Goal: Information Seeking & Learning: Learn about a topic

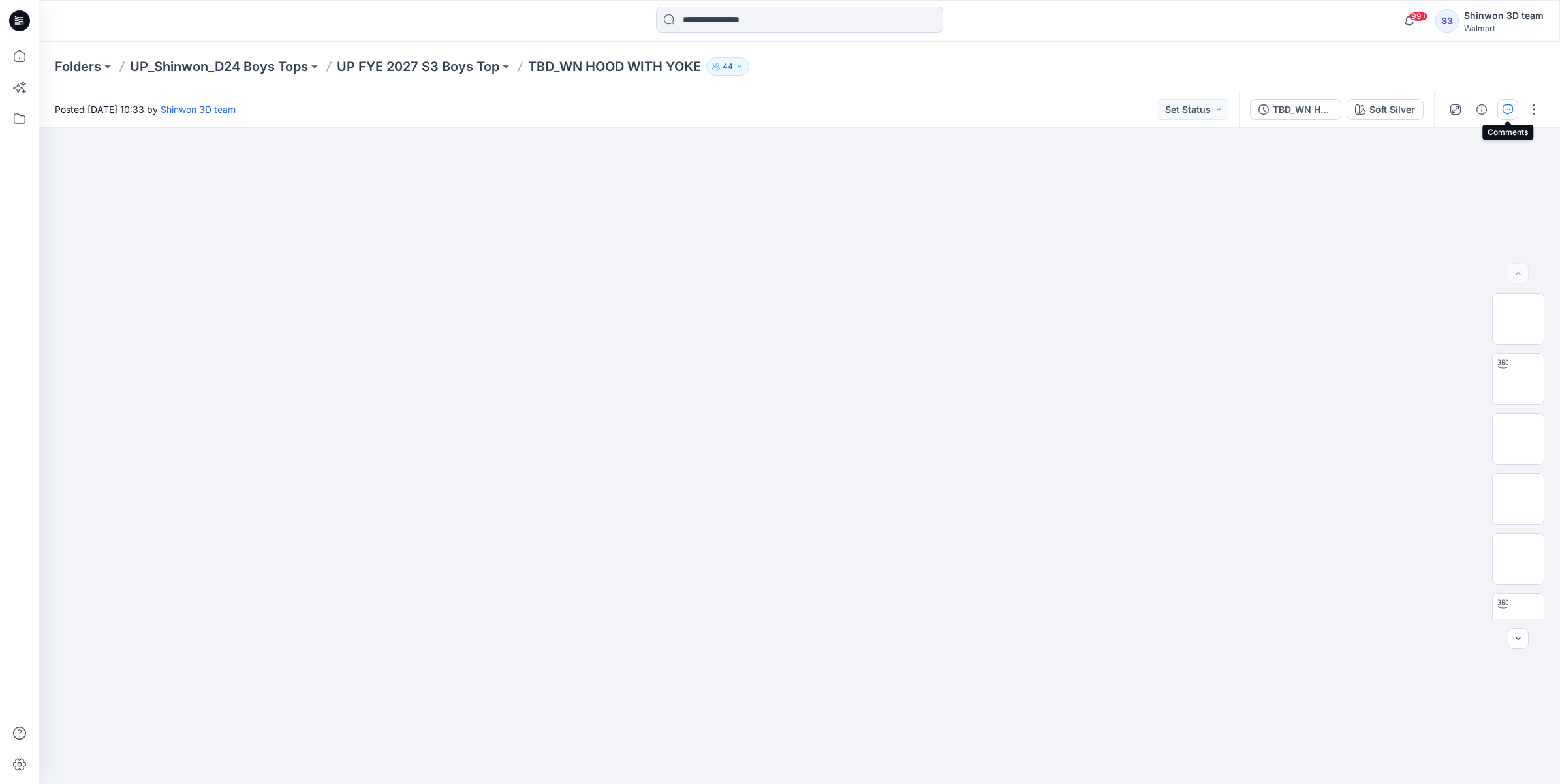
click at [1515, 106] on button "button" at bounding box center [1507, 109] width 21 height 21
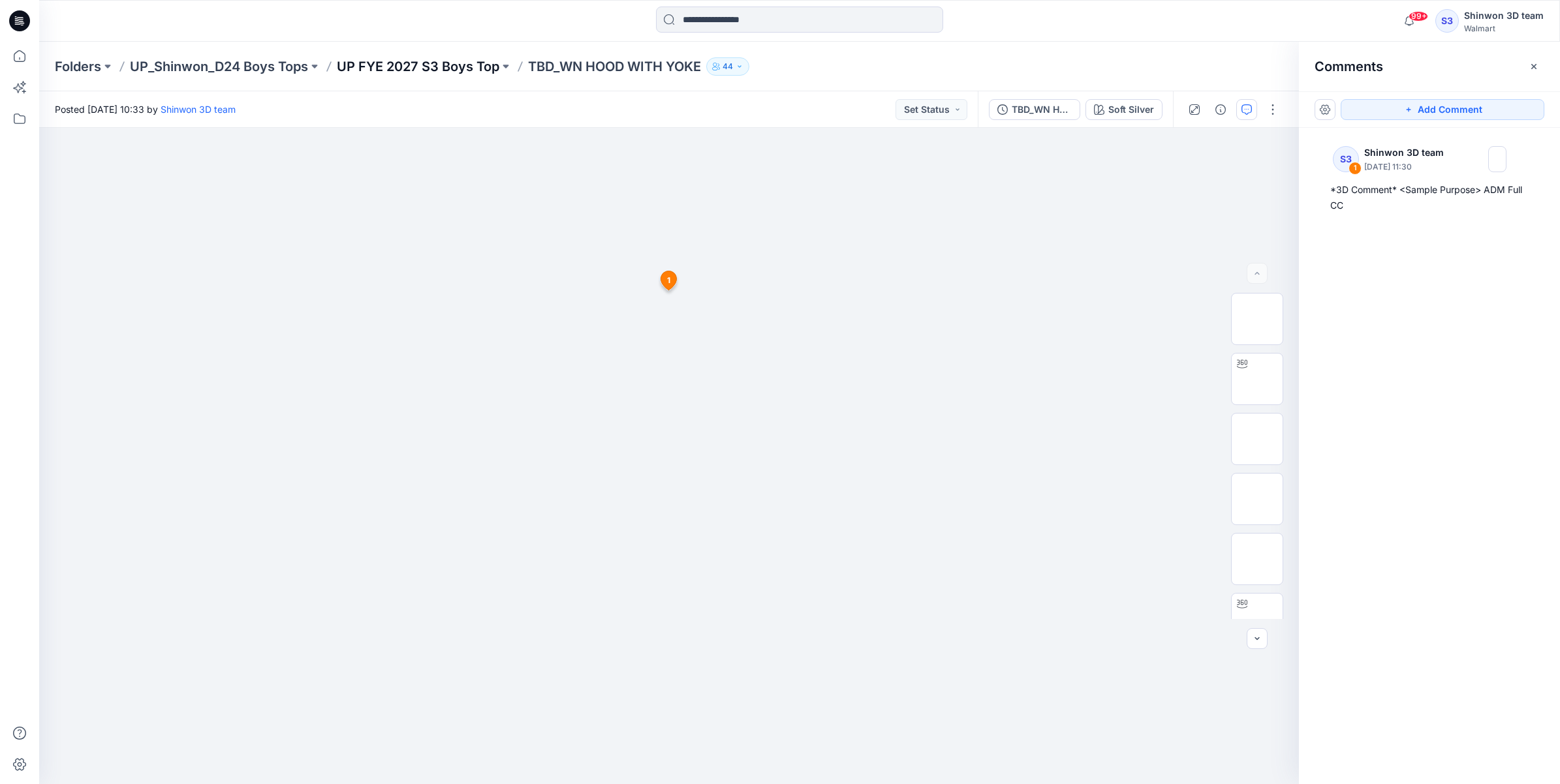
click at [434, 63] on p "UP FYE 2027 S3 Boys Top" at bounding box center [418, 66] width 163 height 18
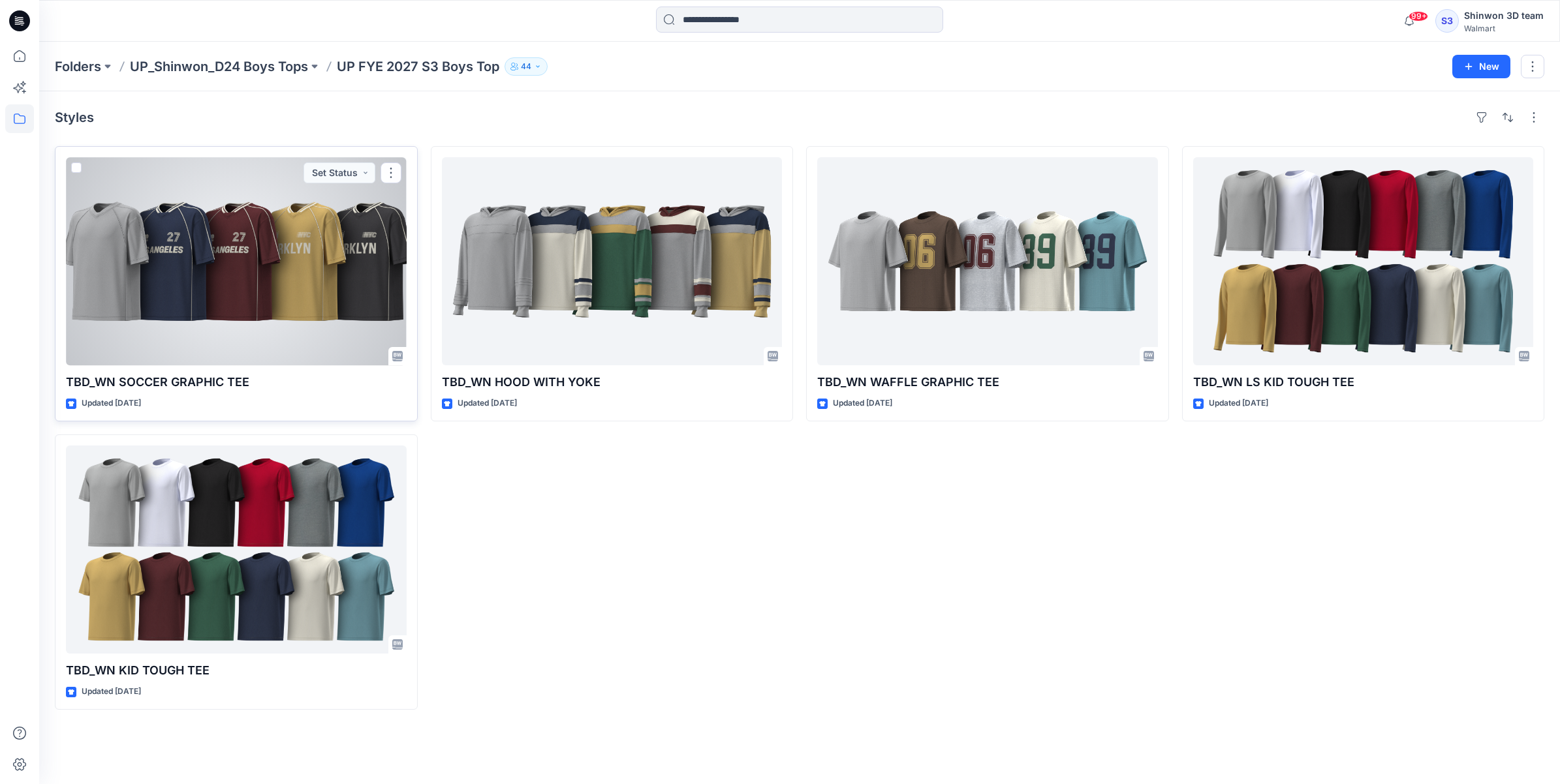
click at [206, 316] on div at bounding box center [236, 261] width 341 height 208
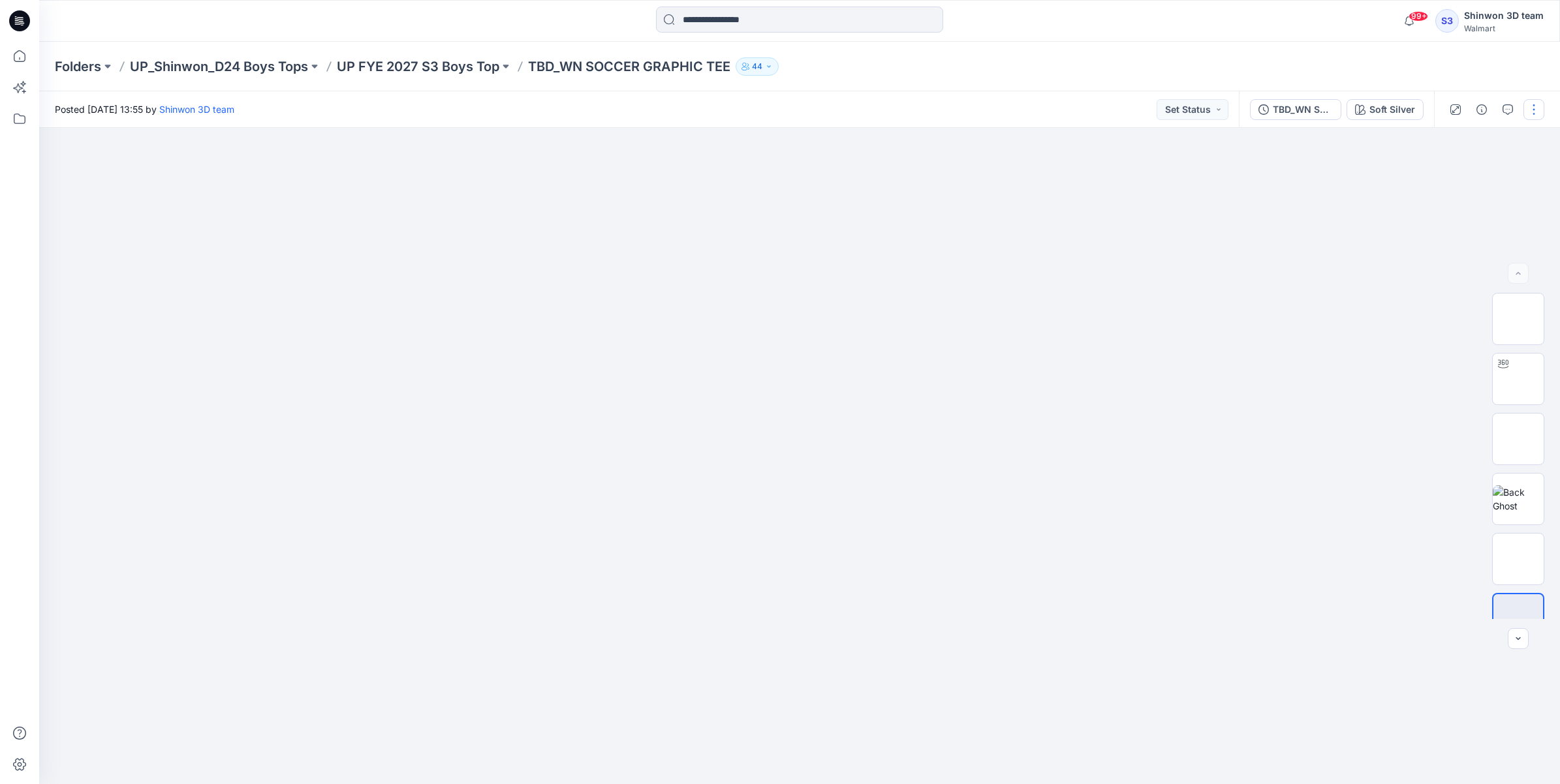
click at [1537, 111] on button "button" at bounding box center [1533, 109] width 21 height 21
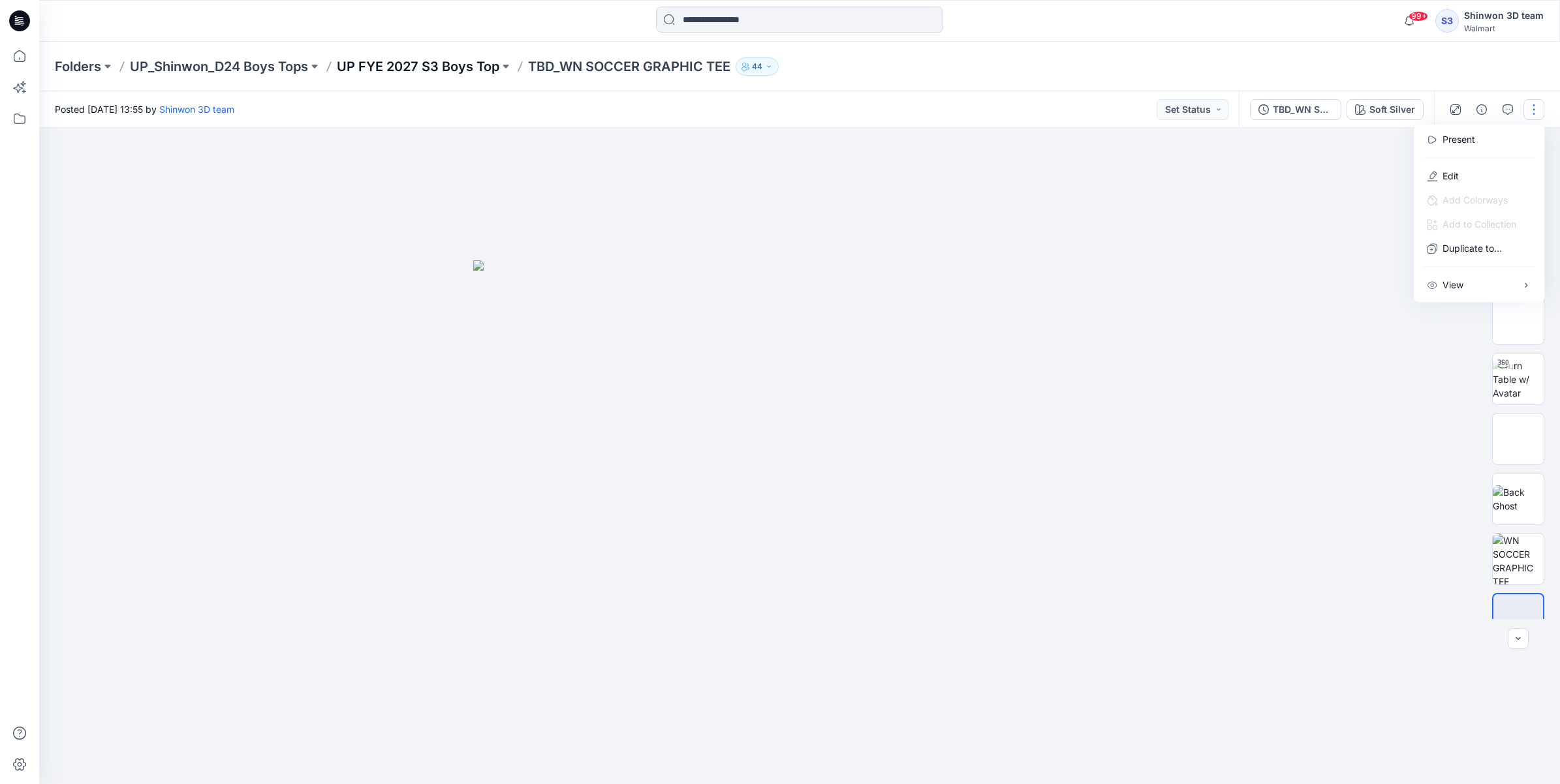
click at [392, 65] on p "UP FYE 2027 S3 Boys Top" at bounding box center [418, 66] width 163 height 18
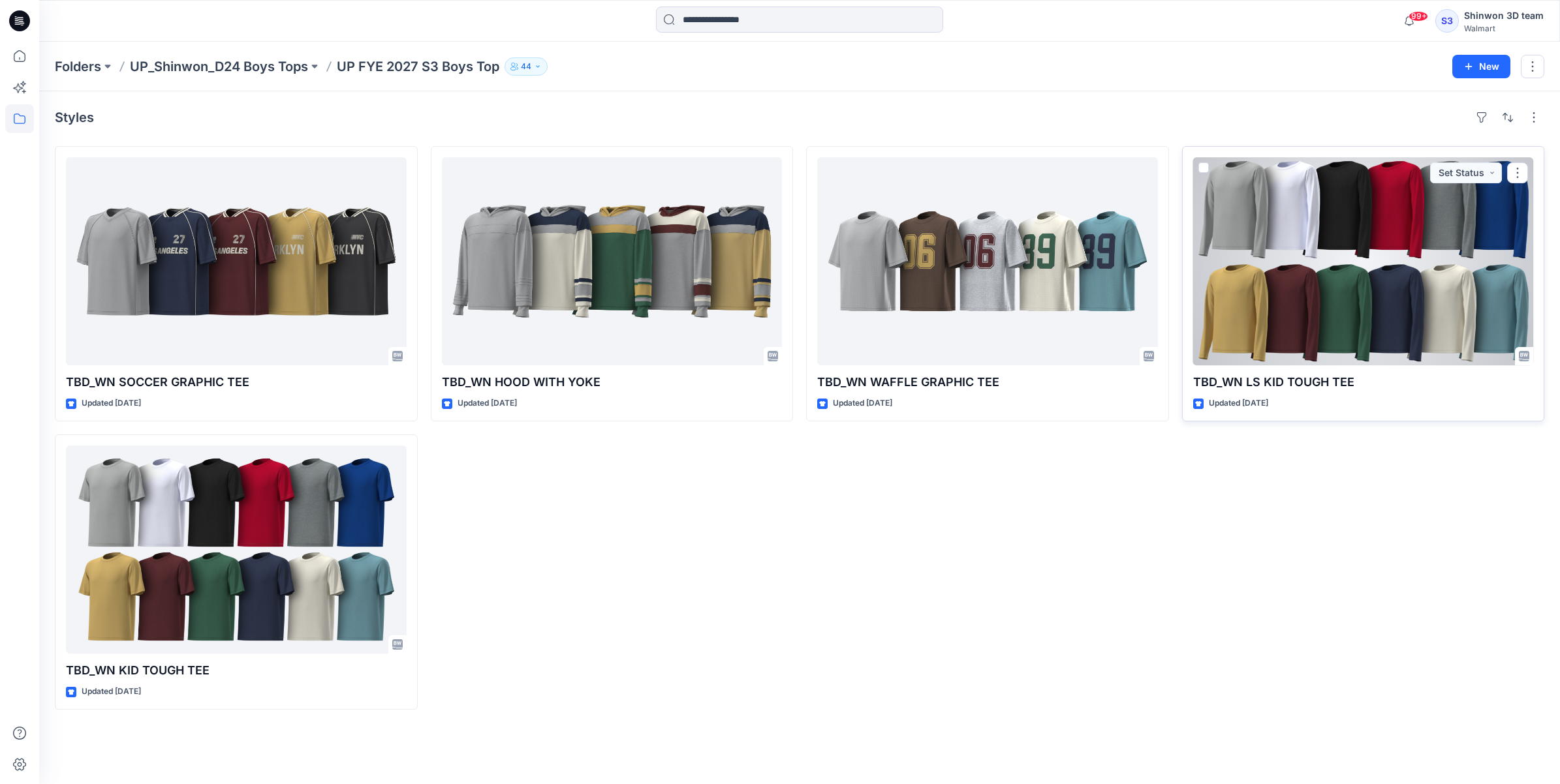
click at [1376, 346] on div at bounding box center [1363, 261] width 341 height 208
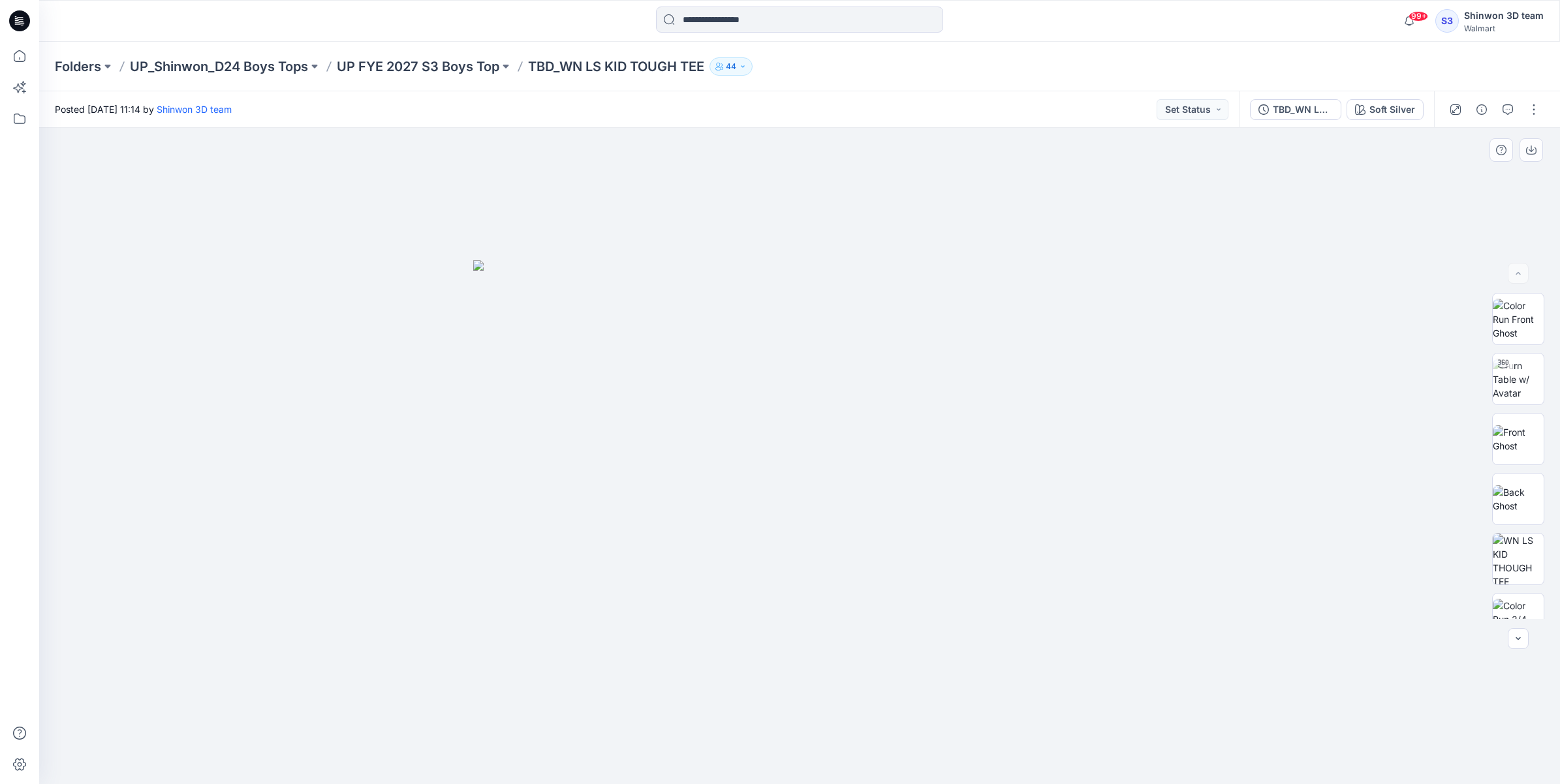
click at [1363, 262] on div at bounding box center [800, 456] width 1521 height 656
click at [1467, 348] on div at bounding box center [800, 456] width 1521 height 656
